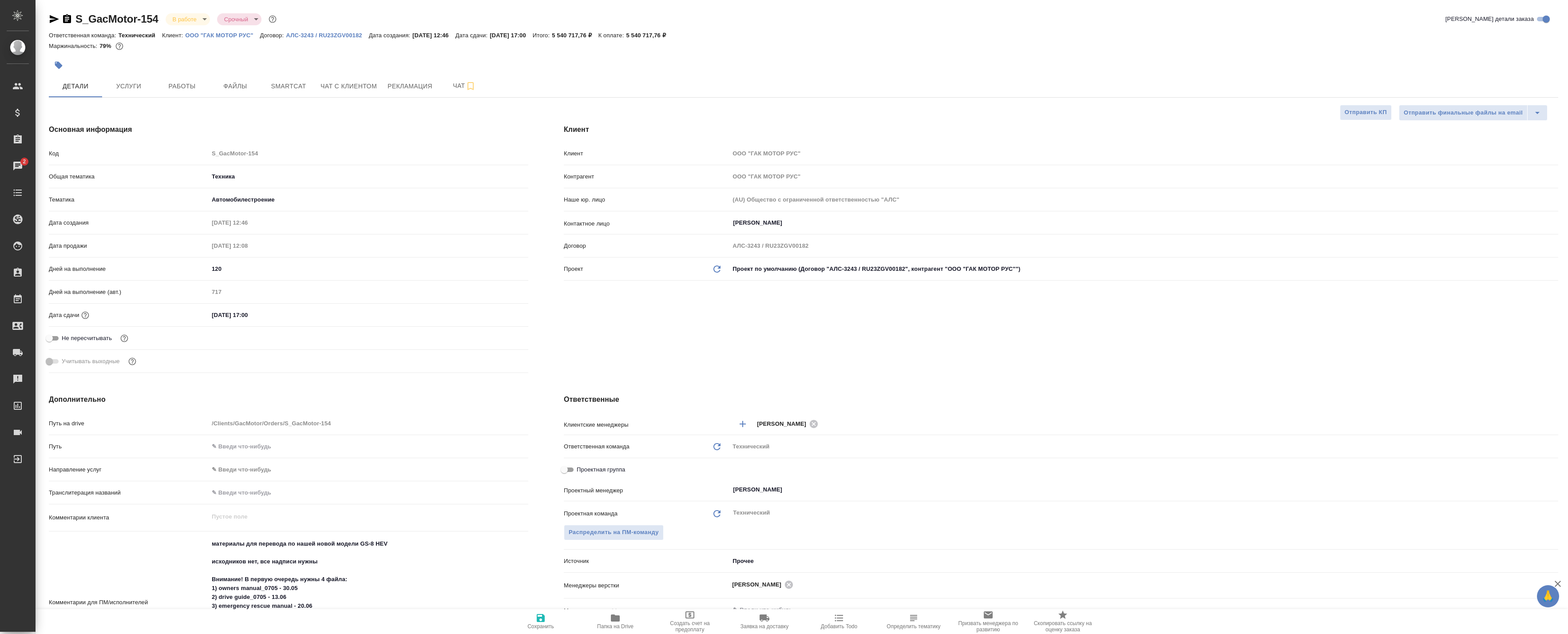
select select "RU"
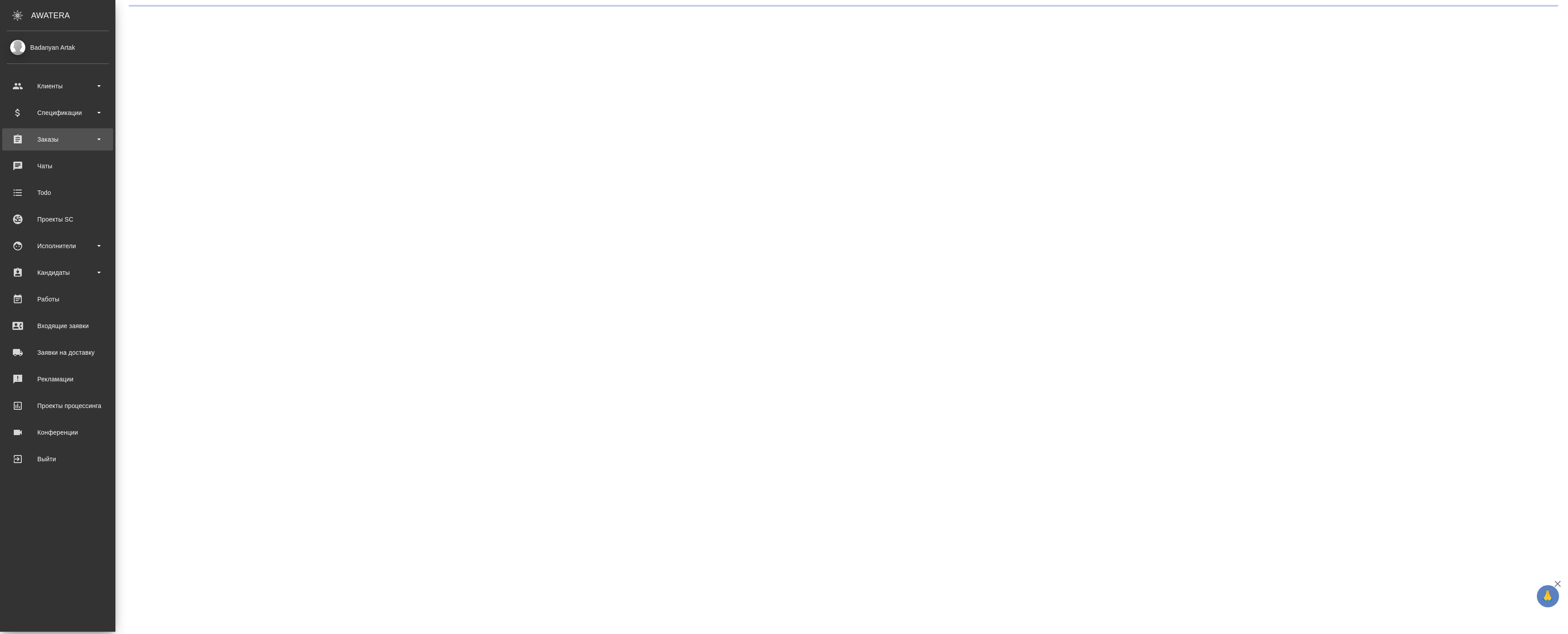
select select "RU"
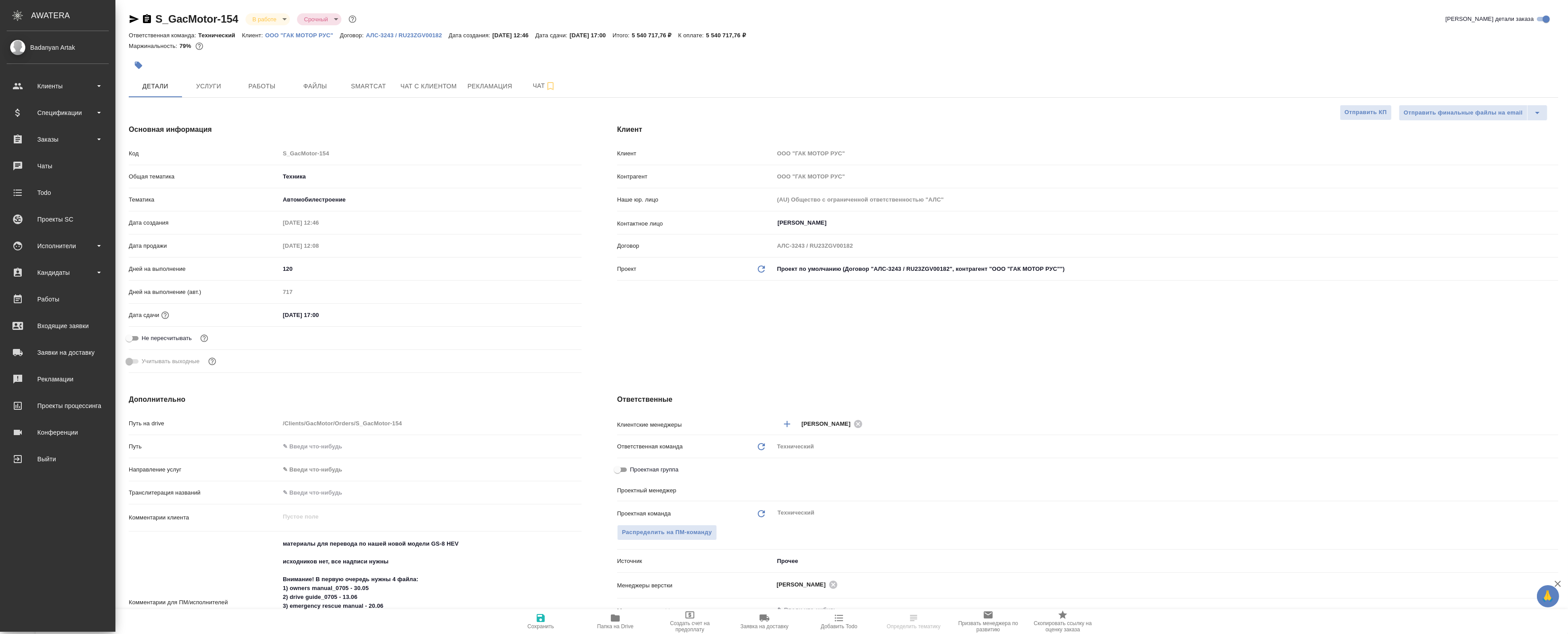
type textarea "x"
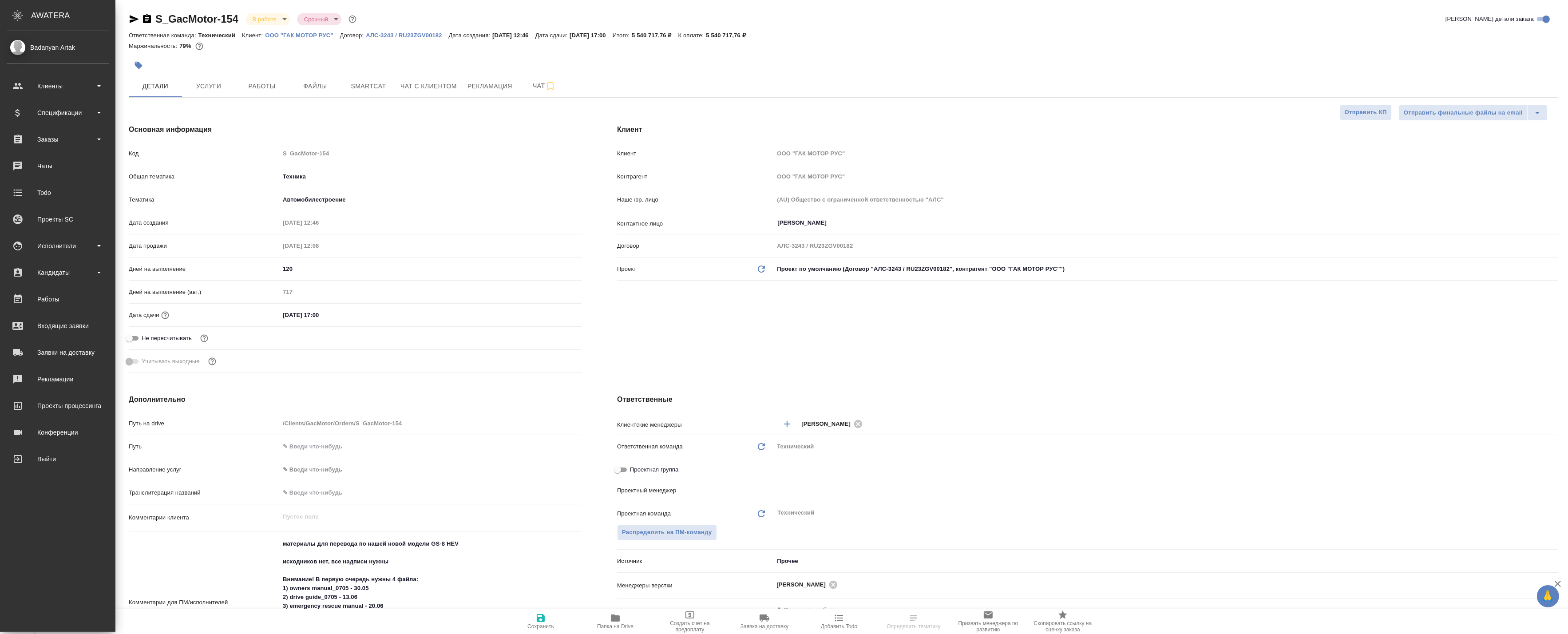
type textarea "x"
type input "[PERSON_NAME]"
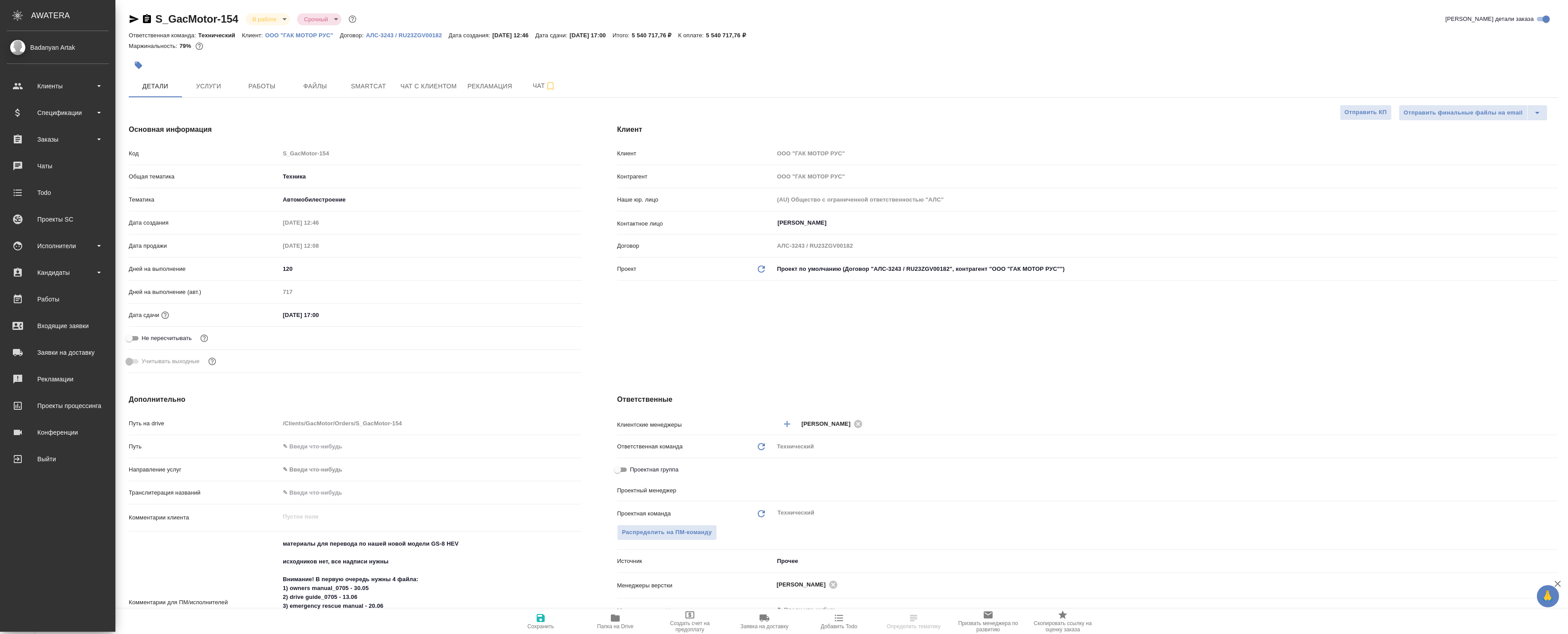
type input "[PERSON_NAME]"
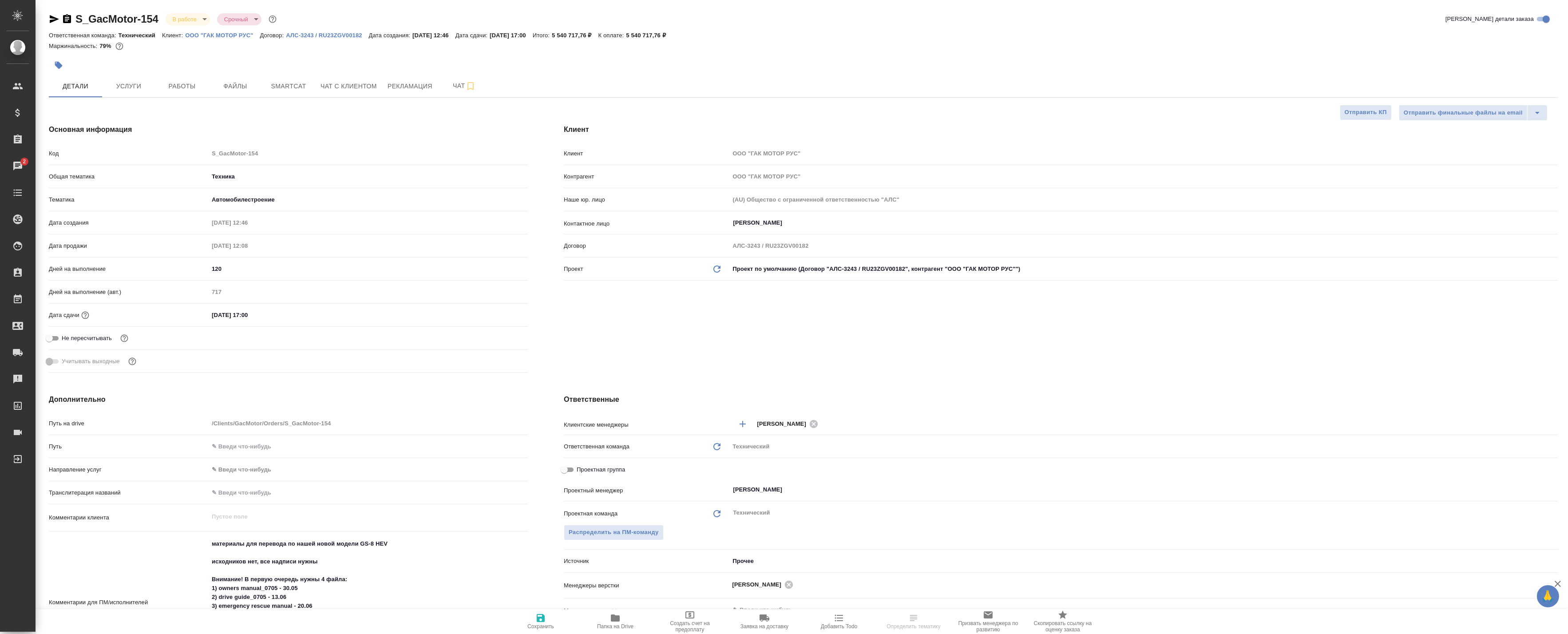
type textarea "x"
select select "RU"
